Goal: Check status

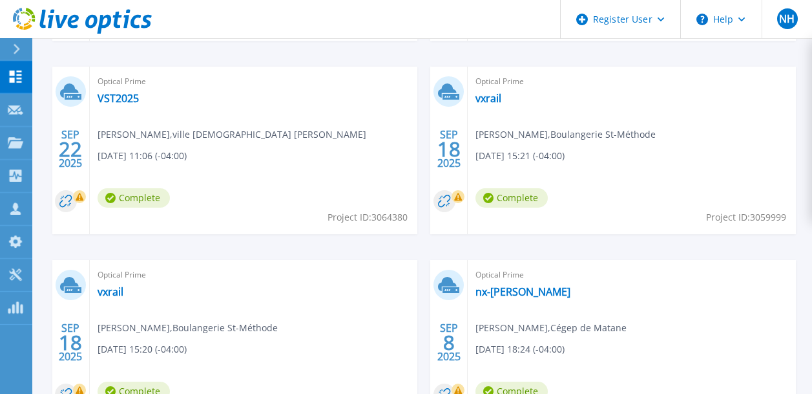
scroll to position [582, 0]
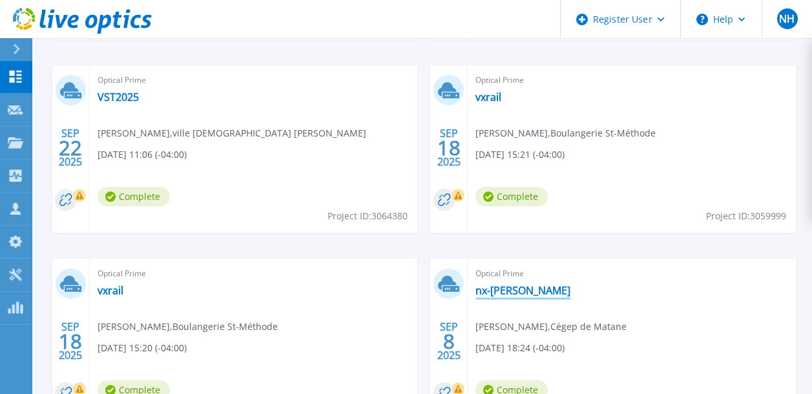
click at [509, 290] on link "nx-[PERSON_NAME]" at bounding box center [523, 290] width 95 height 13
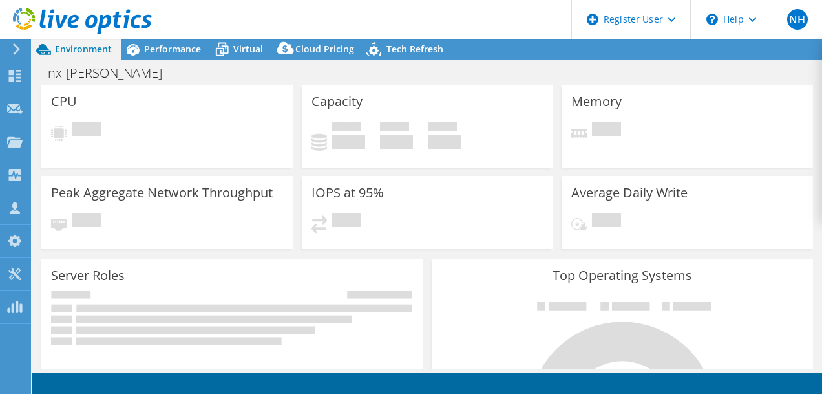
select select "USD"
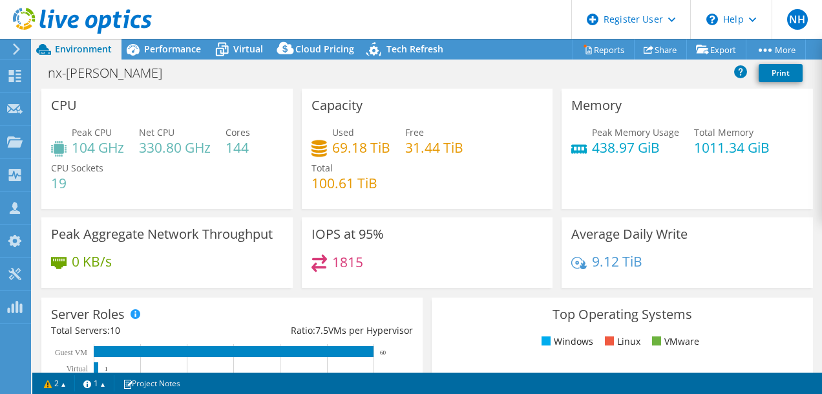
click at [418, 193] on div "Used 69.18 TiB Free 31.44 TiB Total 100.61 TiB" at bounding box center [428, 164] width 232 height 78
click at [386, 153] on h4 "69.18 TiB" at bounding box center [361, 147] width 58 height 14
drag, startPoint x: 328, startPoint y: 151, endPoint x: 387, endPoint y: 145, distance: 58.4
click at [387, 145] on h4 "69.18 TiB" at bounding box center [361, 147] width 58 height 14
click at [387, 184] on div "Used 69.18 TiB Free 31.44 TiB Total 100.61 TiB" at bounding box center [428, 164] width 232 height 78
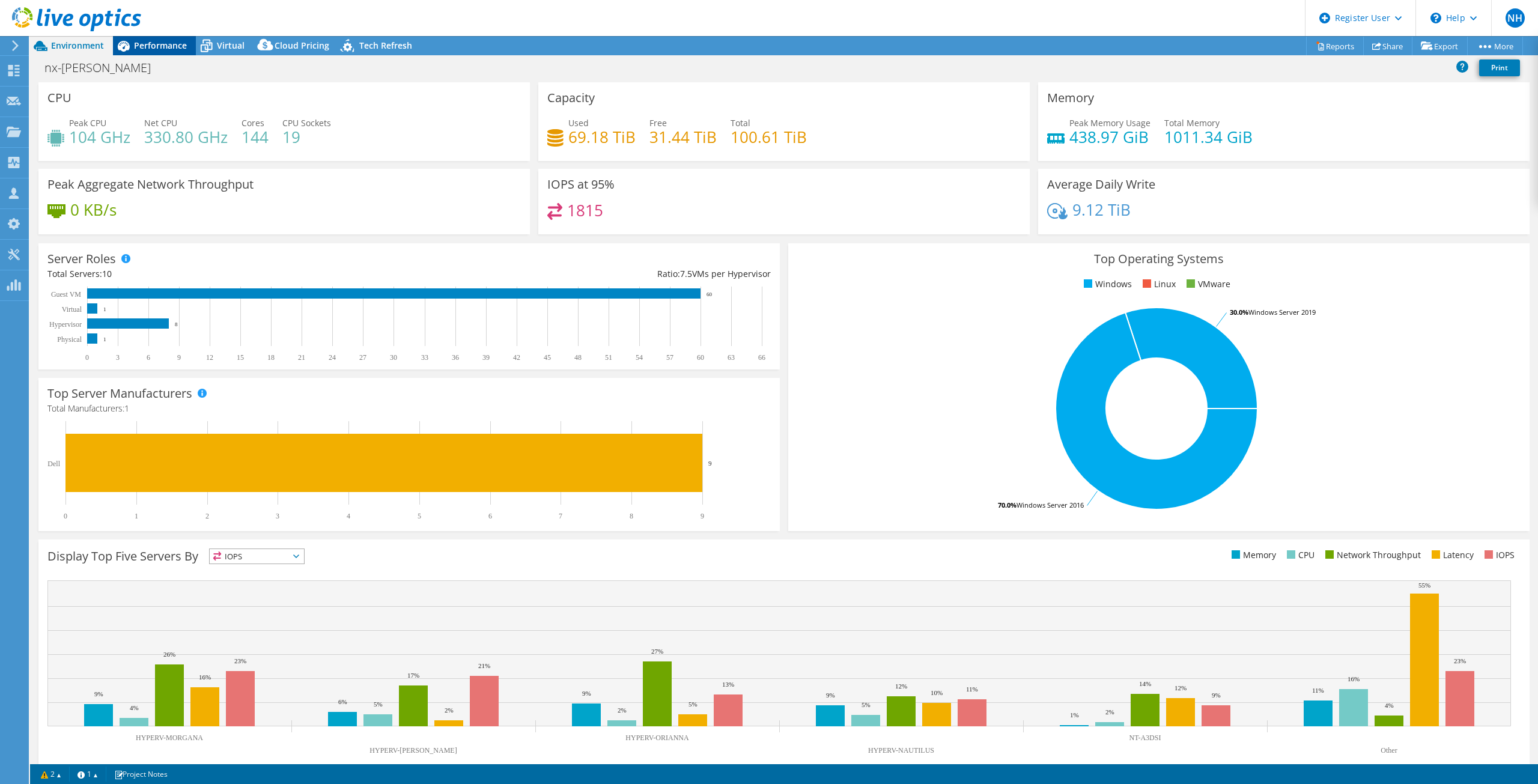
click at [155, 52] on div "Performance" at bounding box center [154, 46] width 83 height 20
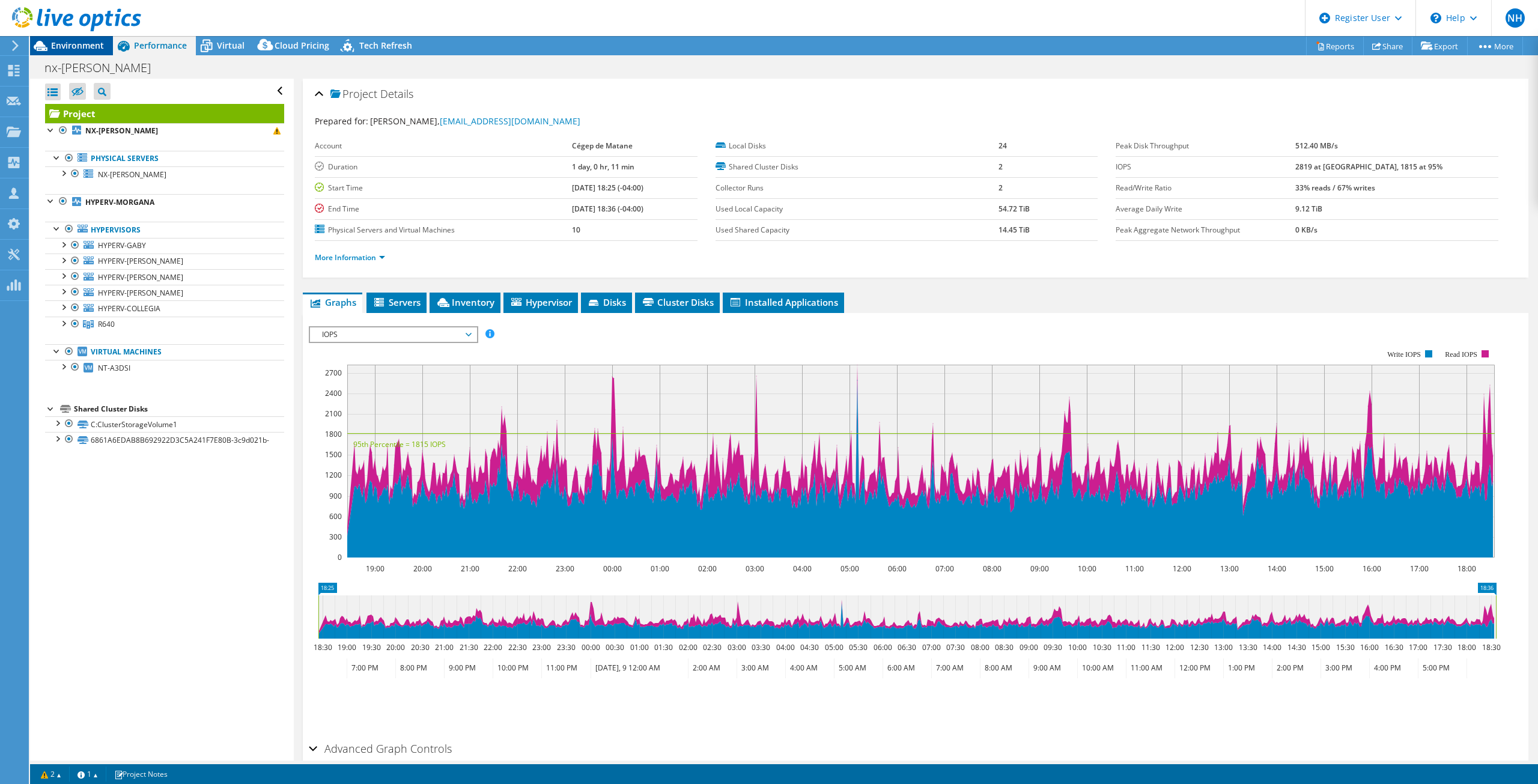
click at [76, 50] on span "Environment" at bounding box center [77, 46] width 53 height 11
